Goal: Task Accomplishment & Management: Manage account settings

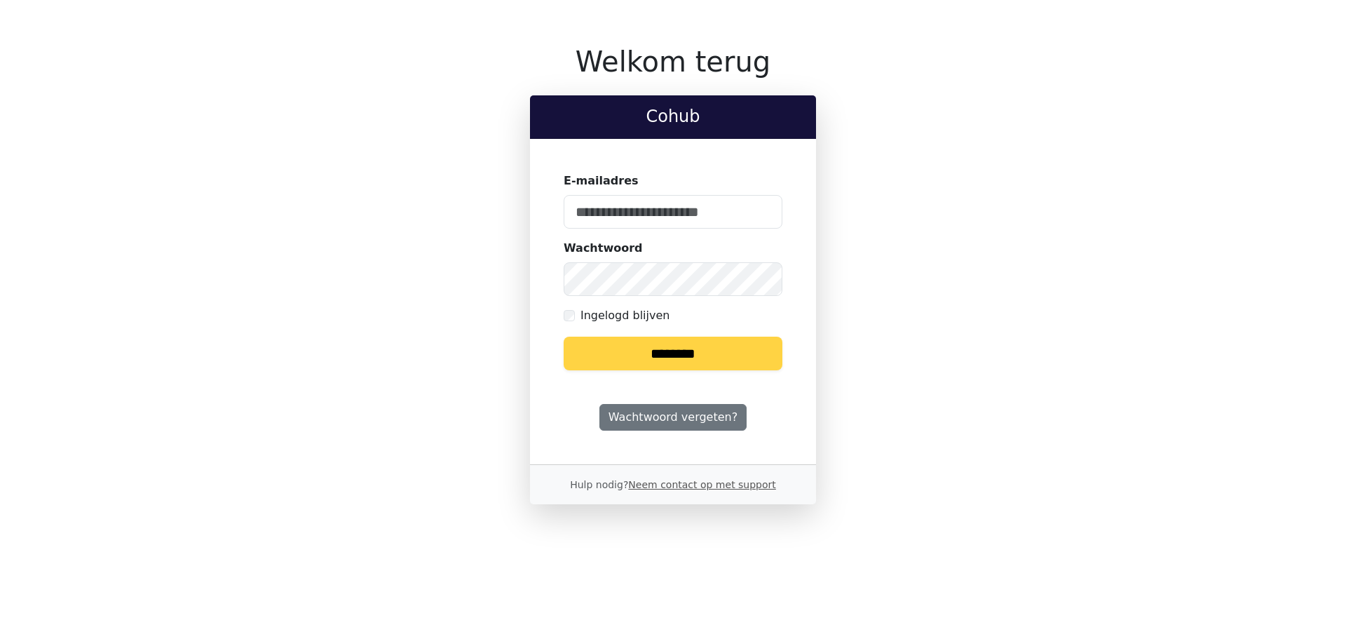
type input "**********"
click at [709, 358] on input "********" at bounding box center [673, 353] width 219 height 34
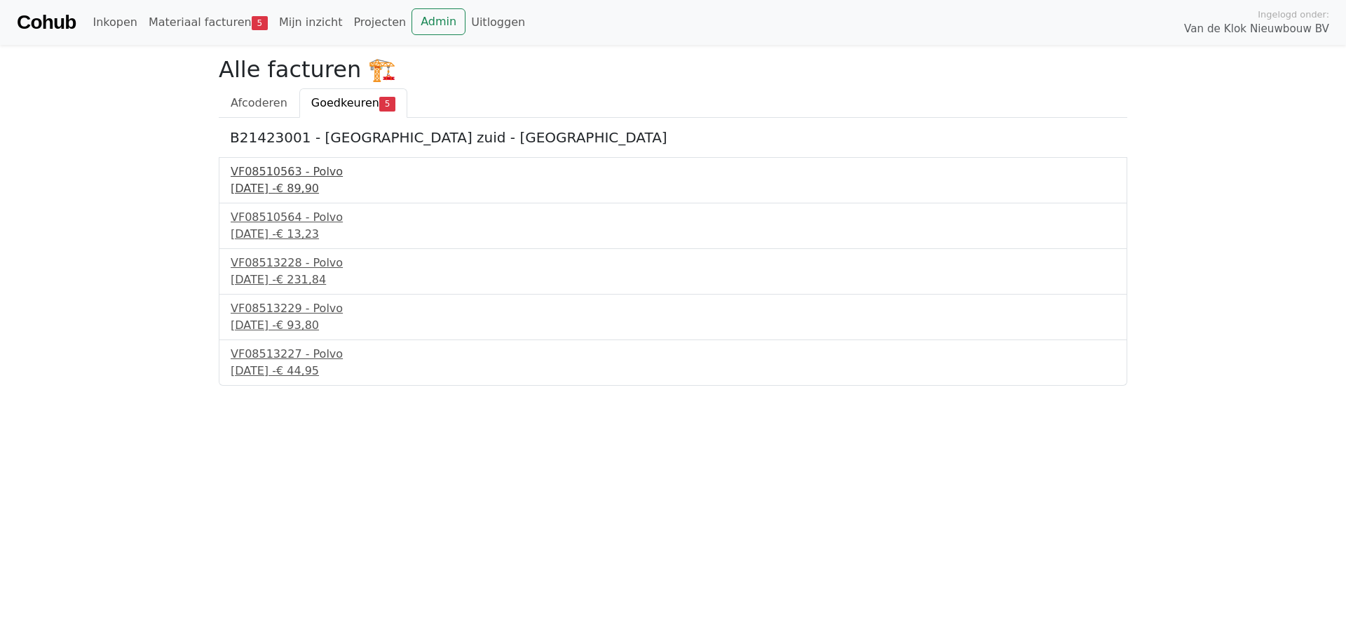
click at [300, 184] on div "[DATE] - € 89,90" at bounding box center [673, 188] width 885 height 17
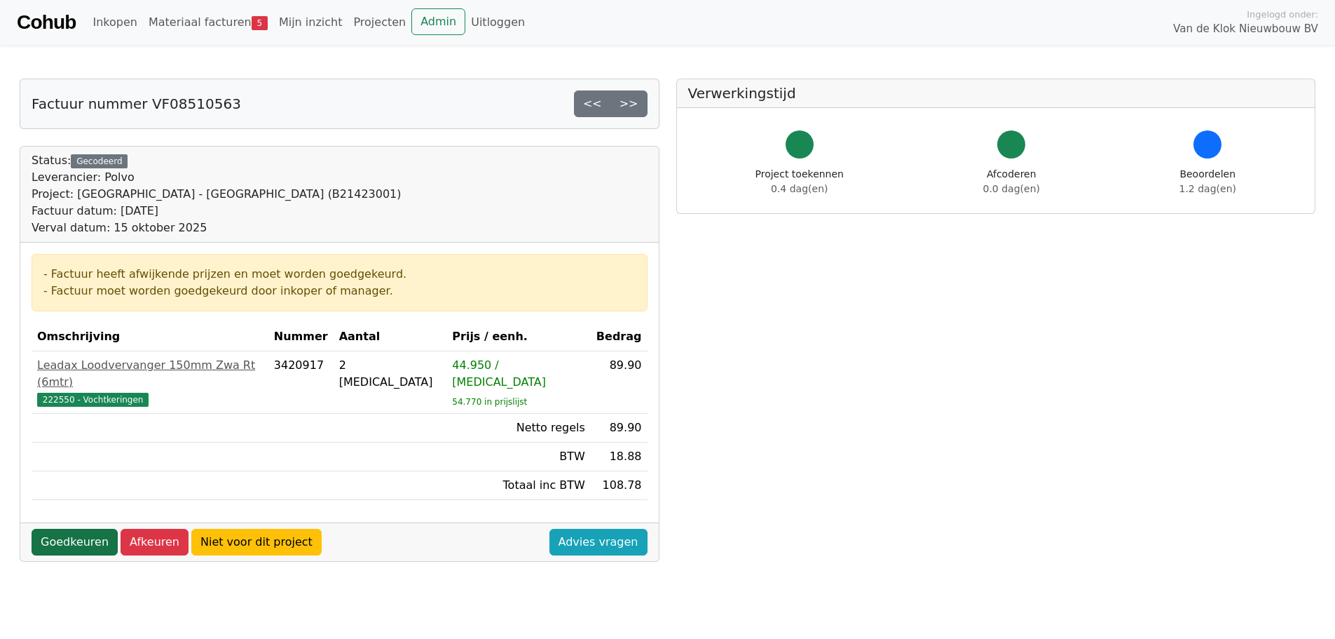
click at [90, 529] on link "Goedkeuren" at bounding box center [75, 542] width 86 height 27
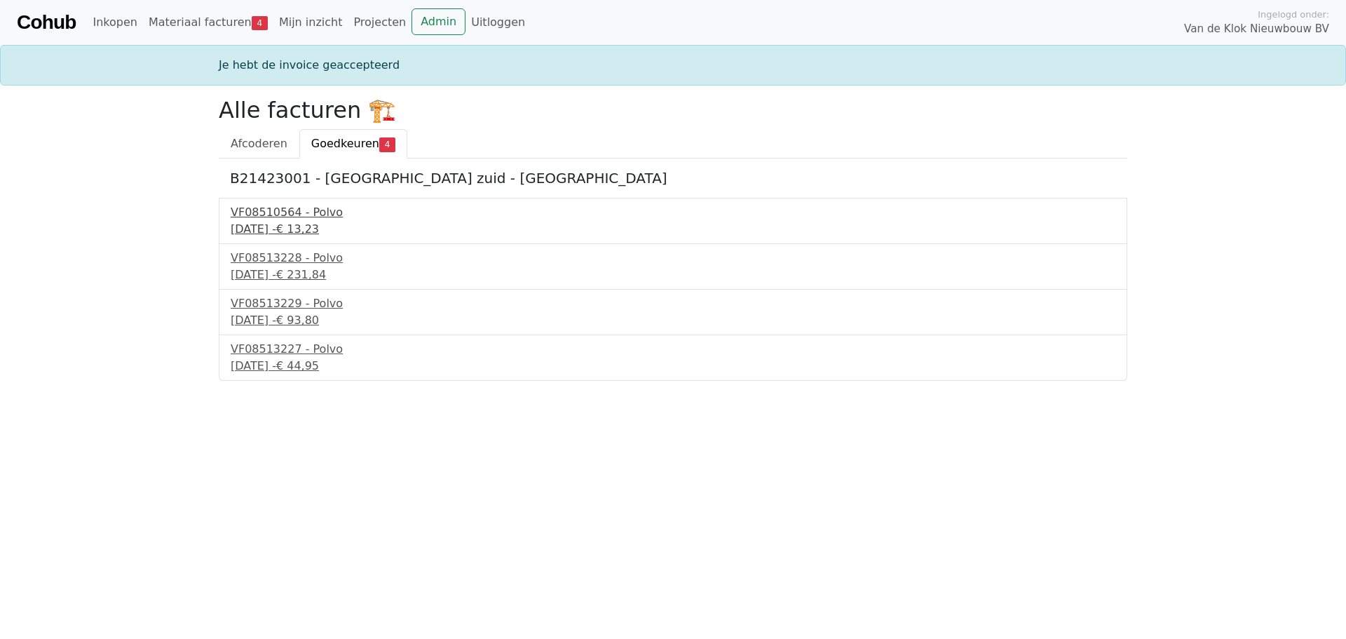
click at [266, 217] on div "VF08510564 - Polvo" at bounding box center [673, 212] width 885 height 17
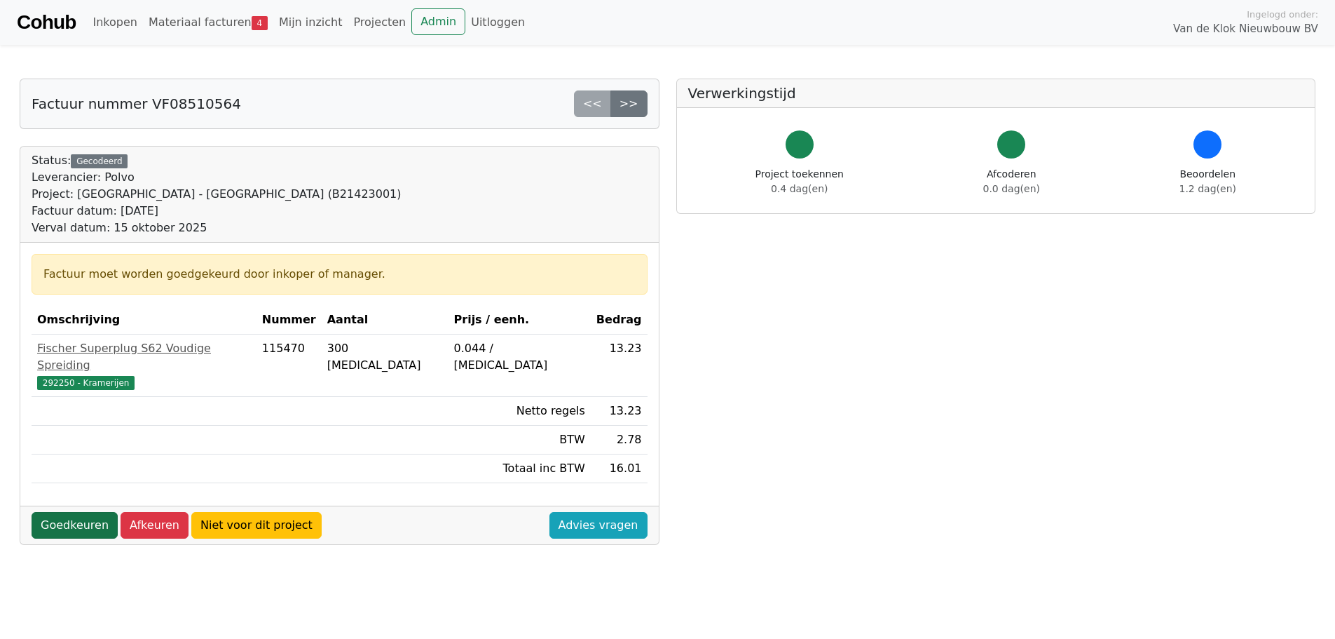
click at [80, 512] on link "Goedkeuren" at bounding box center [75, 525] width 86 height 27
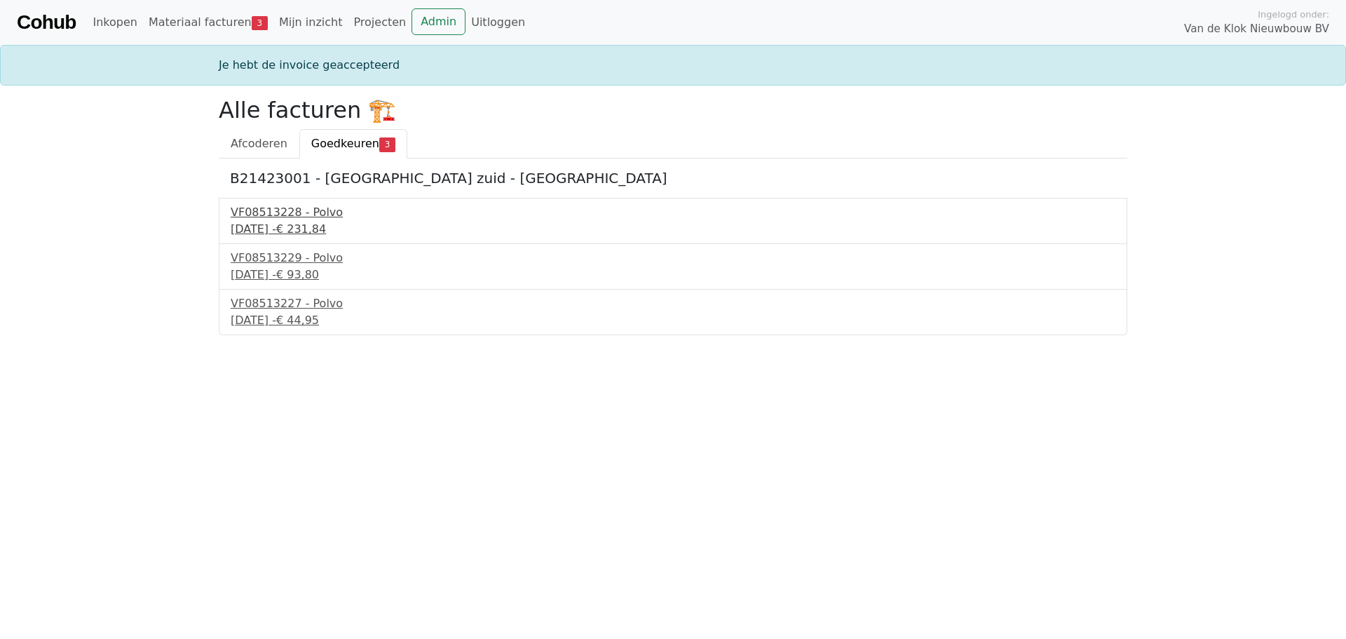
click at [292, 232] on div "[DATE] - € 231,84" at bounding box center [673, 229] width 885 height 17
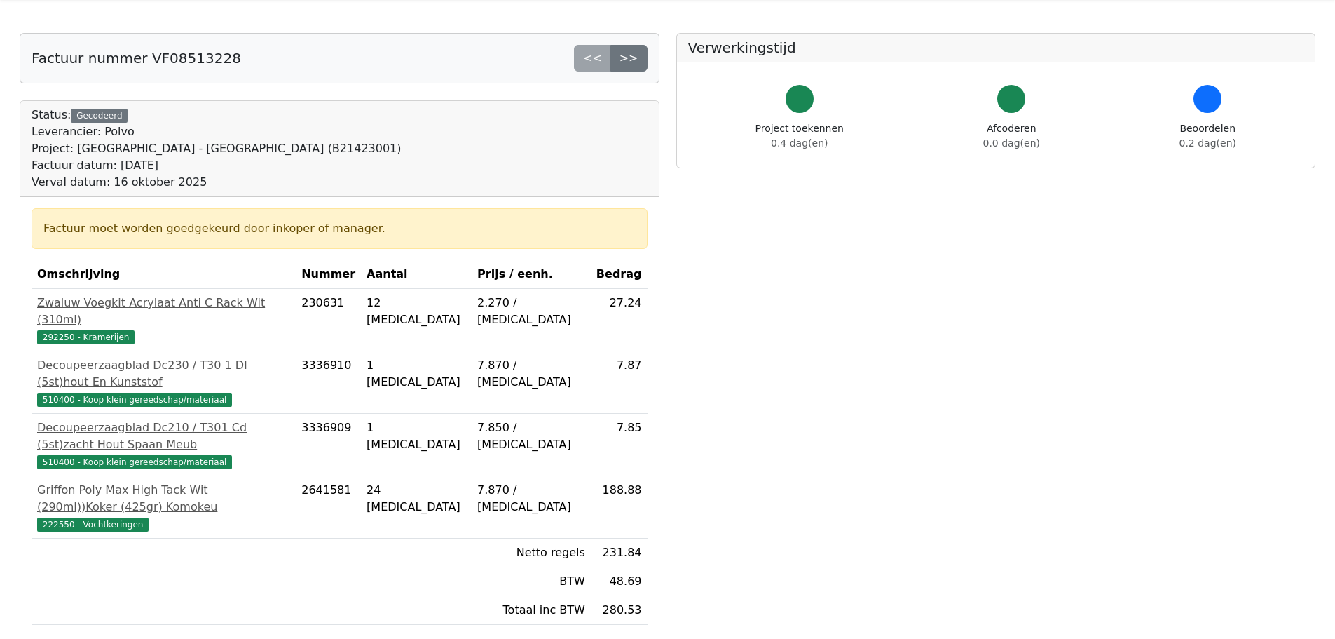
scroll to position [70, 0]
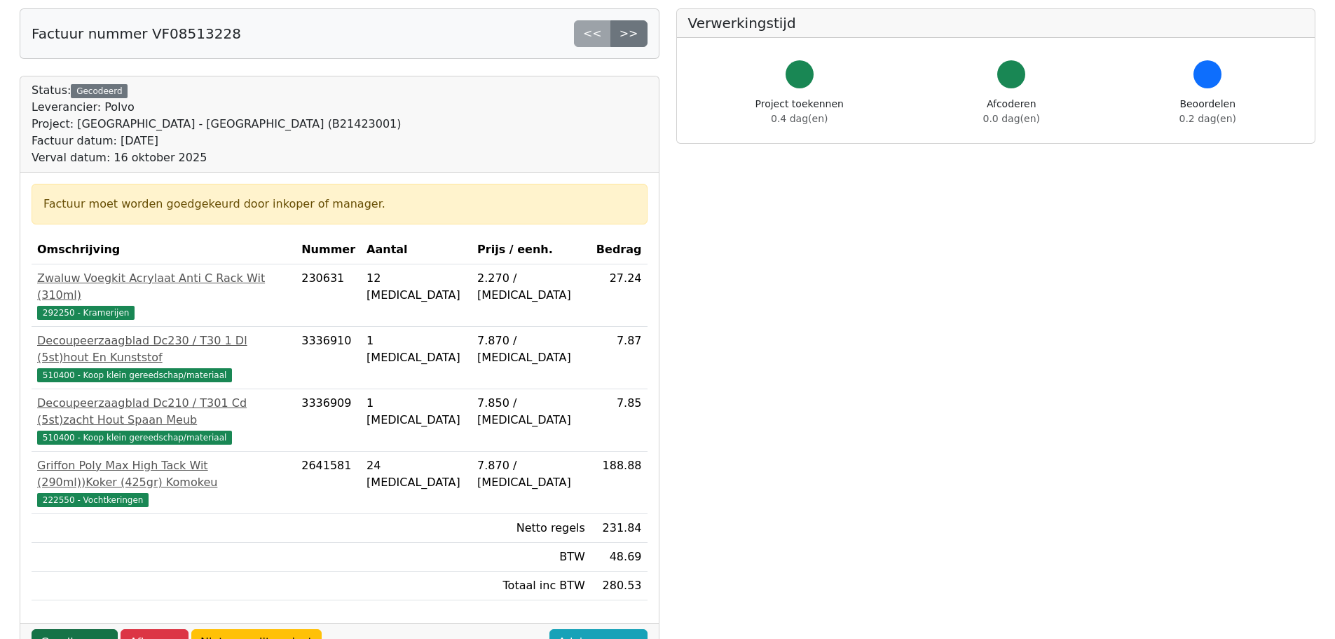
click at [93, 629] on link "Goedkeuren" at bounding box center [75, 642] width 86 height 27
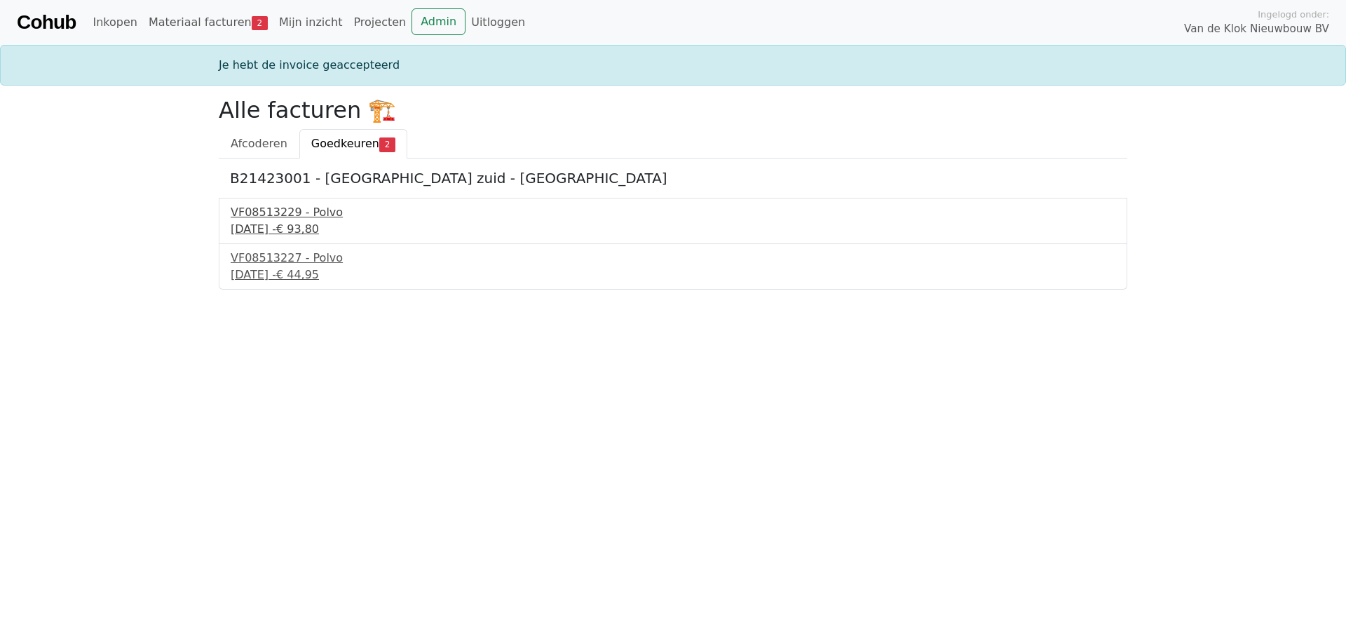
click at [299, 230] on div "[DATE] - € 93,80" at bounding box center [673, 229] width 885 height 17
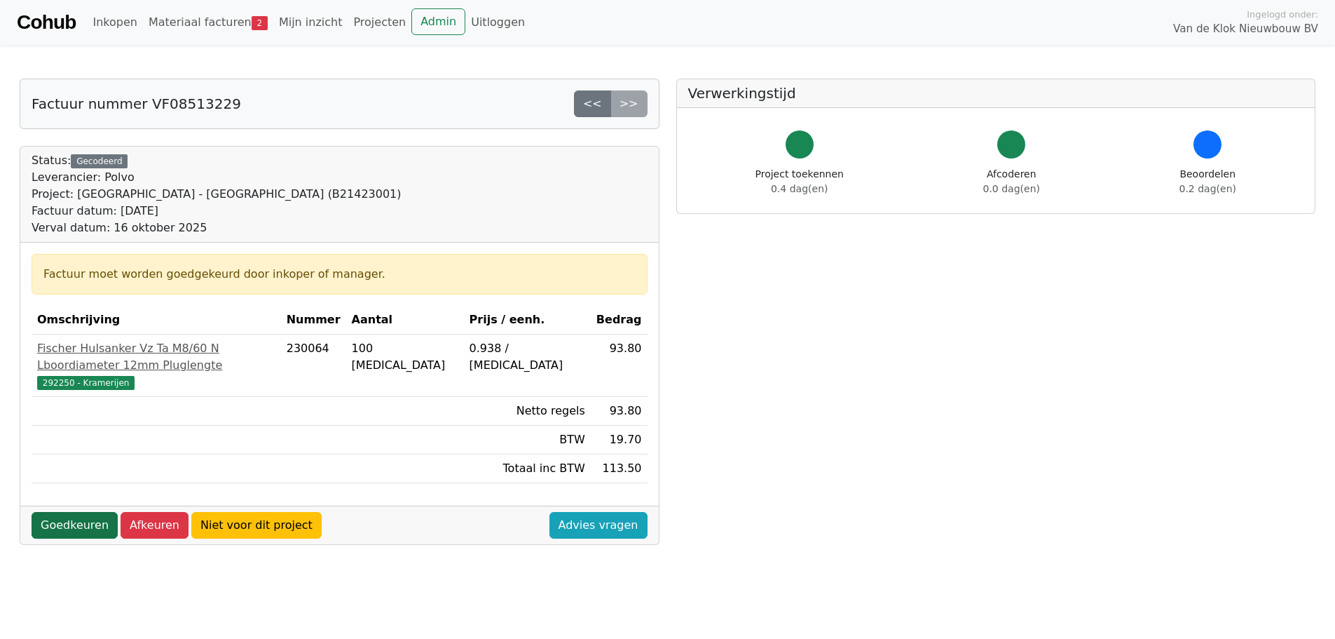
click at [76, 512] on link "Goedkeuren" at bounding box center [75, 525] width 86 height 27
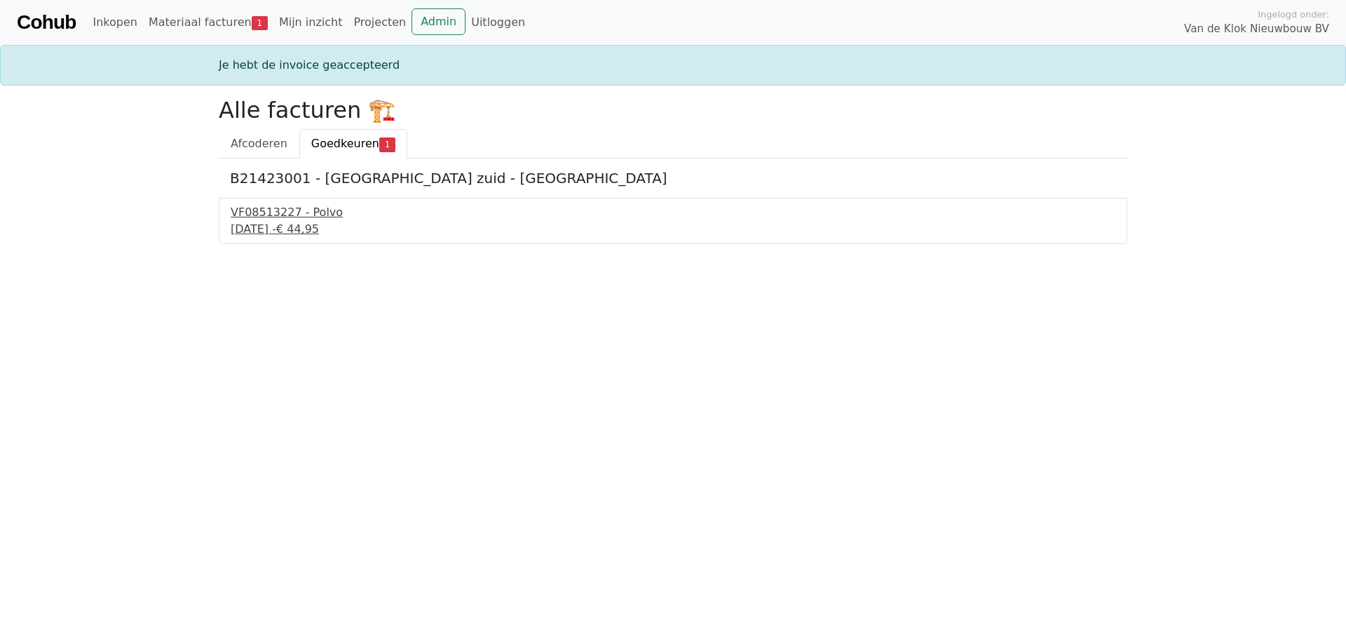
click at [282, 222] on div "25 september 2025 - € 44,95" at bounding box center [673, 229] width 885 height 17
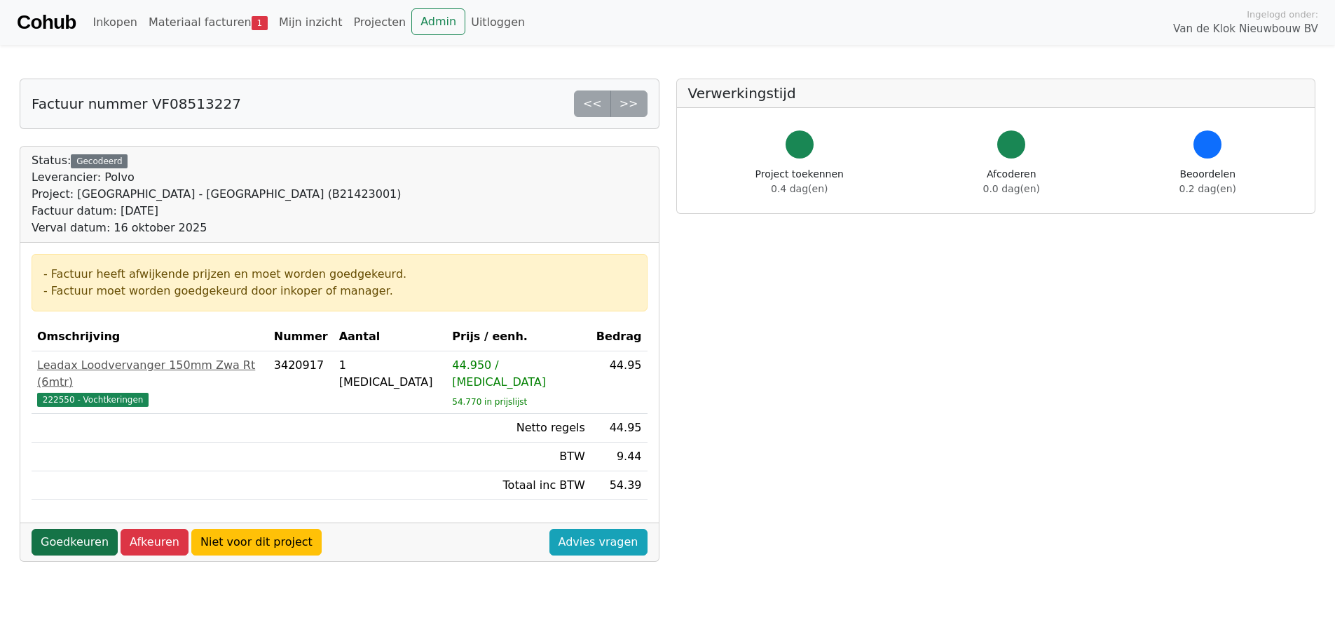
click at [80, 529] on link "Goedkeuren" at bounding box center [75, 542] width 86 height 27
